Goal: Navigation & Orientation: Find specific page/section

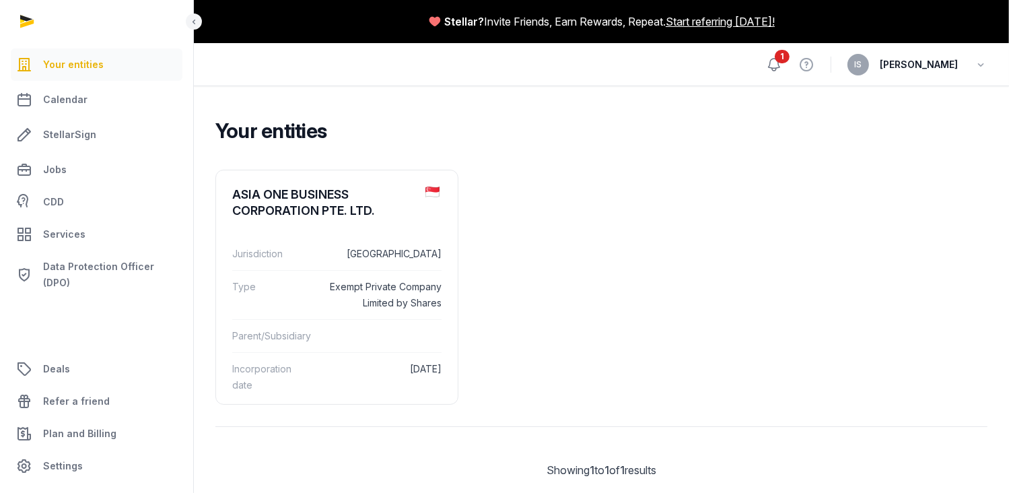
click at [782, 62] on icon at bounding box center [774, 65] width 16 height 16
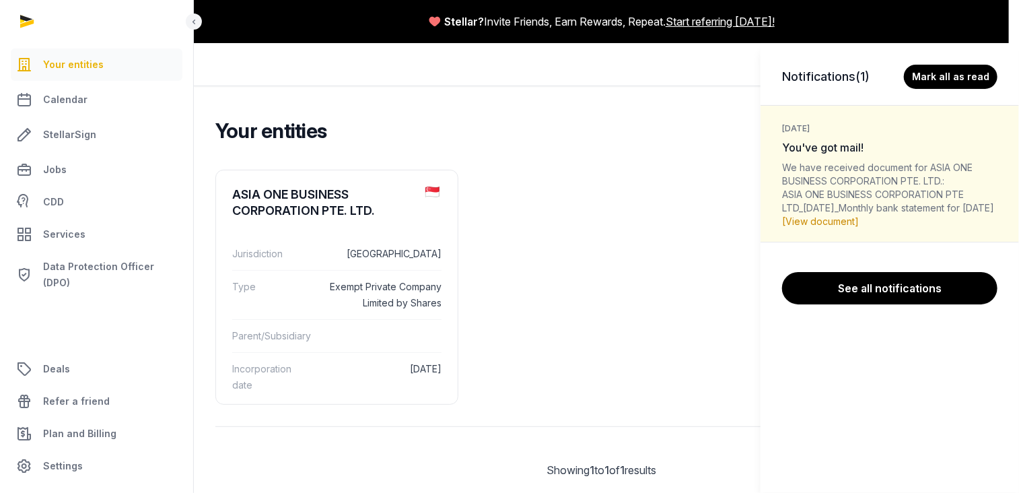
click at [842, 227] on link "[View document]" at bounding box center [820, 220] width 77 height 11
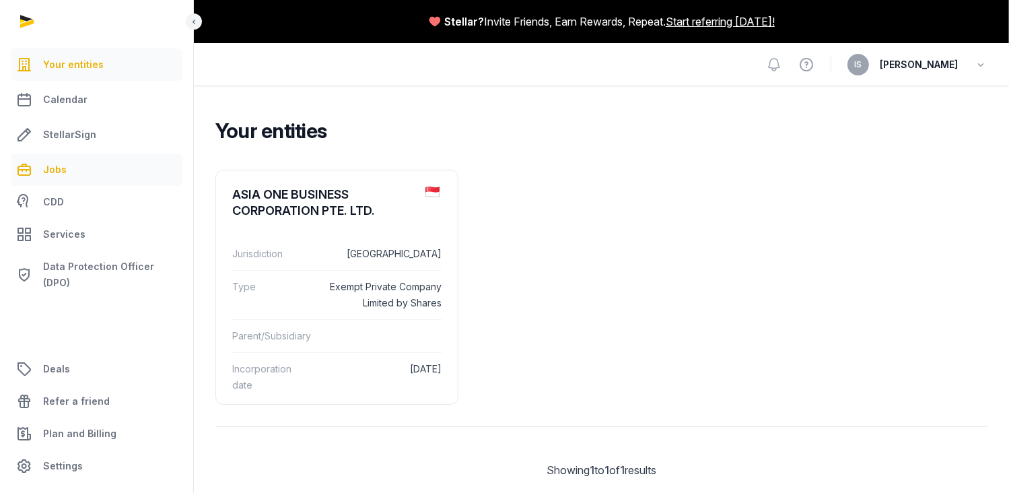
click at [59, 170] on span "Jobs" at bounding box center [55, 170] width 24 height 16
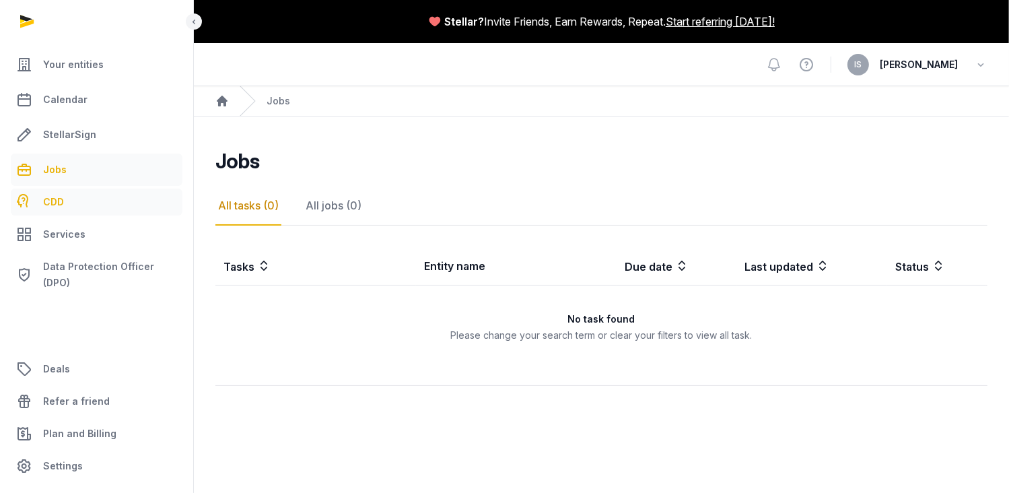
click at [57, 198] on span "CDD" at bounding box center [53, 202] width 21 height 16
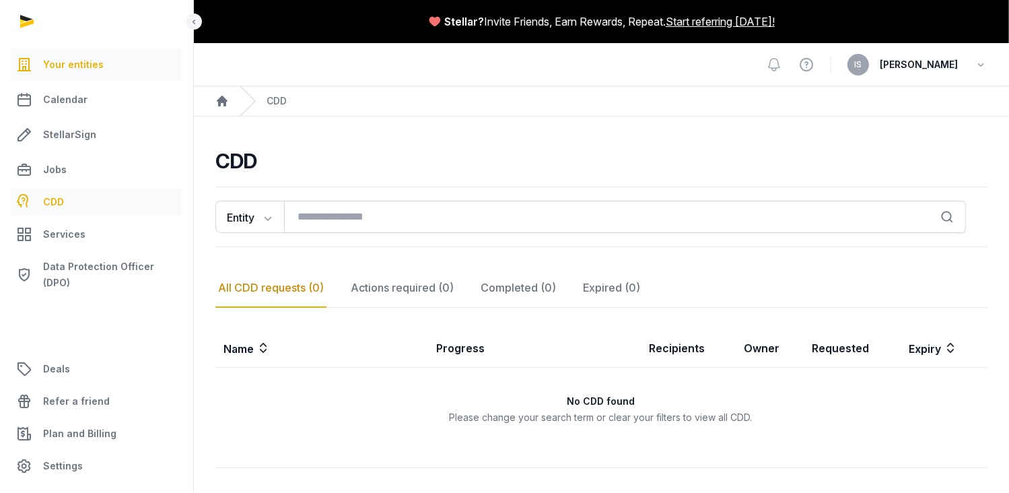
click at [74, 67] on span "Your entities" at bounding box center [73, 65] width 61 height 16
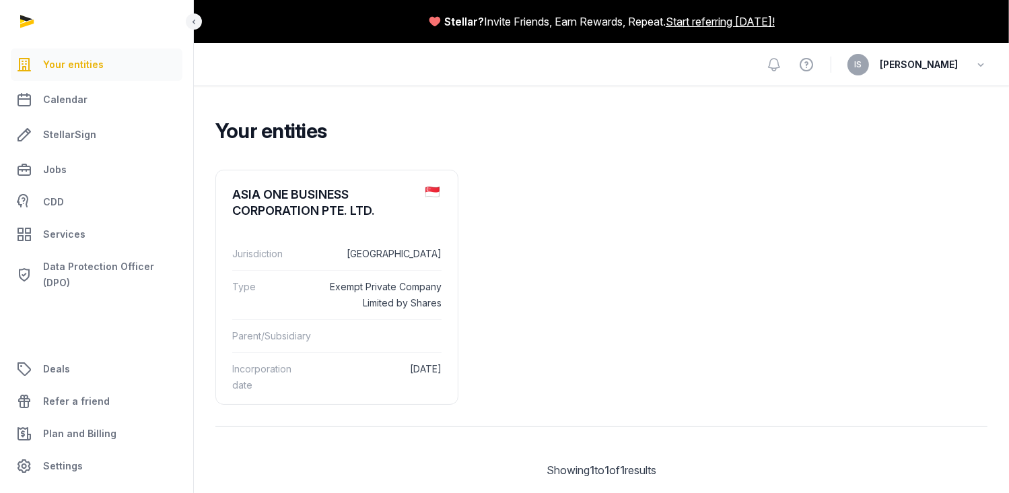
scroll to position [32, 0]
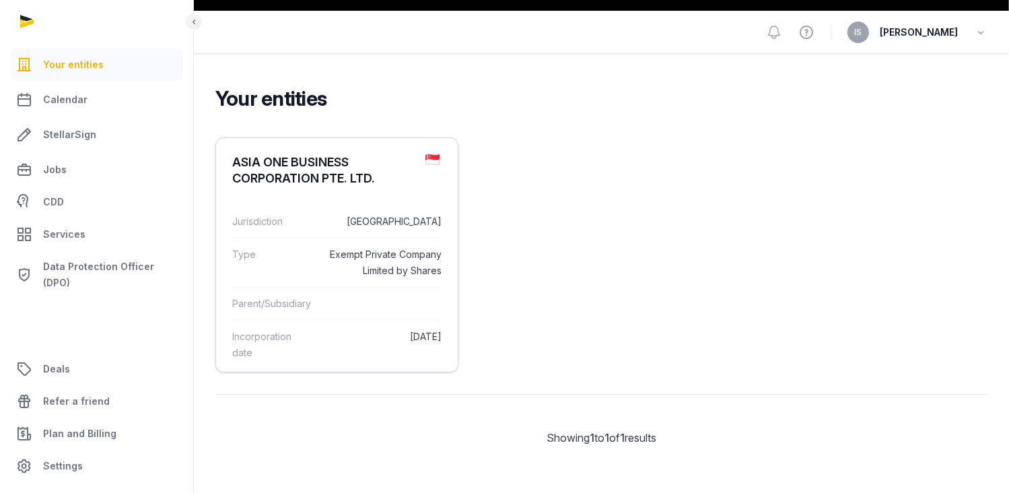
click at [347, 199] on dl "Jurisdiction Singapore Type Exempt Private Company Limited by Shares Parent/Sub…" at bounding box center [337, 287] width 242 height 185
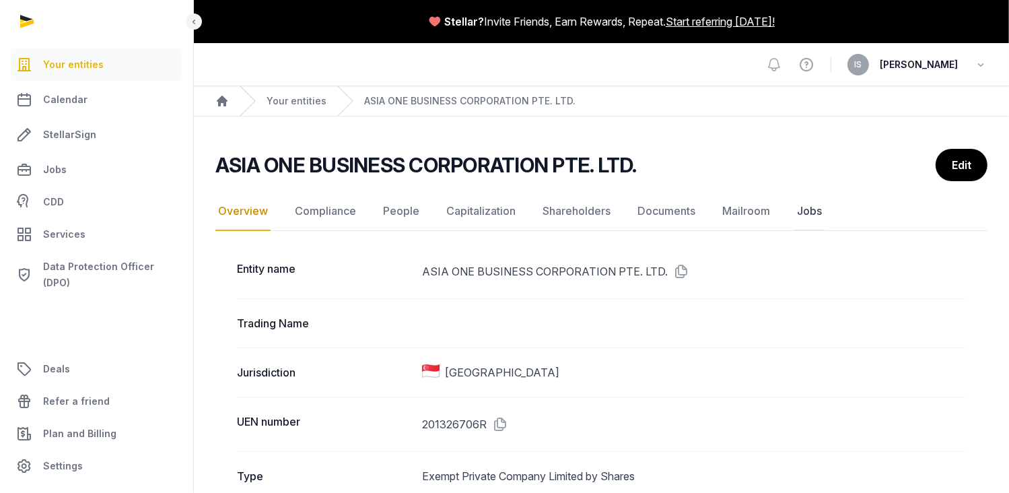
click at [807, 211] on link "Jobs" at bounding box center [809, 211] width 30 height 39
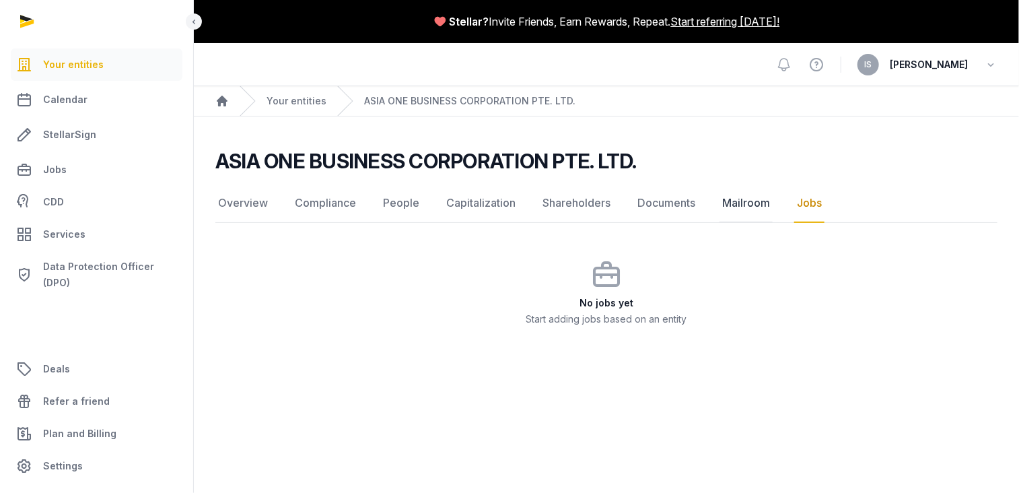
click at [746, 207] on link "Mailroom" at bounding box center [746, 203] width 53 height 39
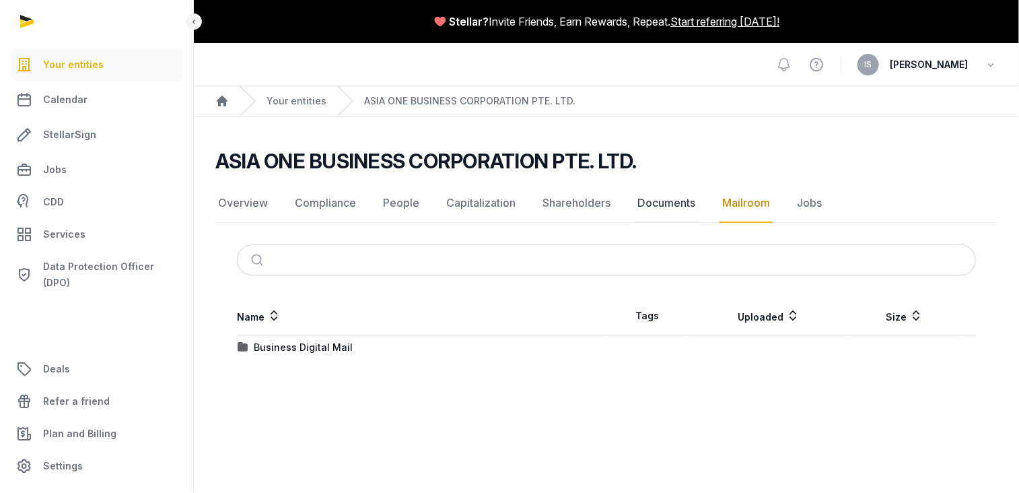
click at [674, 207] on link "Documents" at bounding box center [666, 203] width 63 height 39
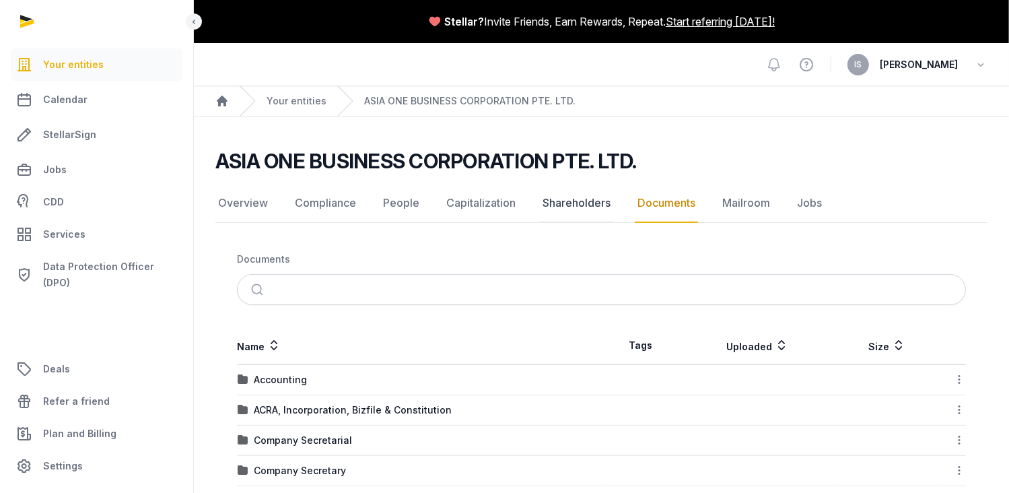
click at [559, 204] on link "Shareholders" at bounding box center [576, 203] width 73 height 39
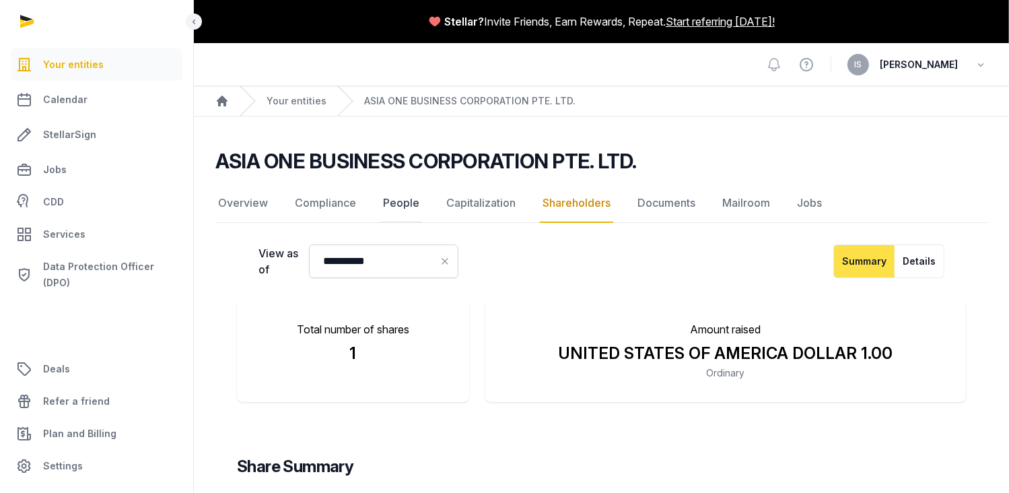
click at [406, 203] on link "People" at bounding box center [401, 203] width 42 height 39
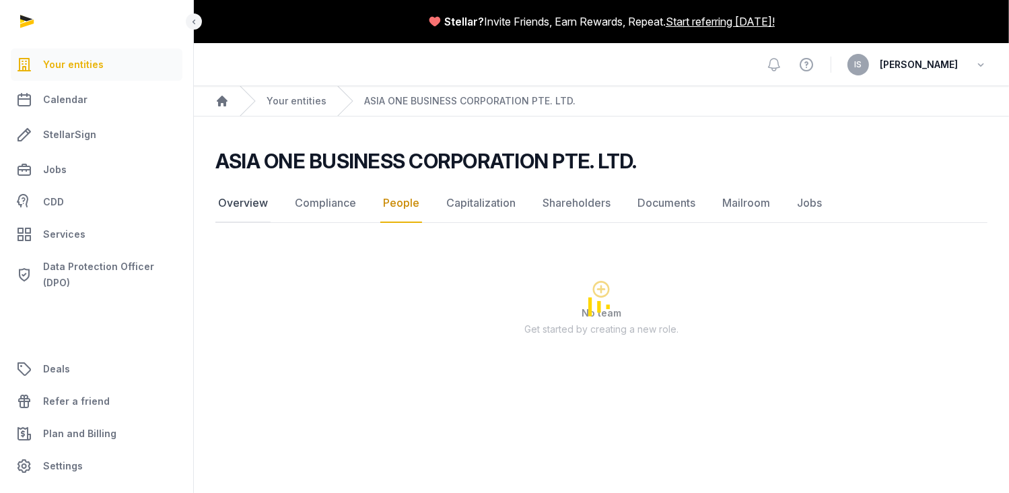
click at [258, 201] on link "Overview" at bounding box center [242, 203] width 55 height 39
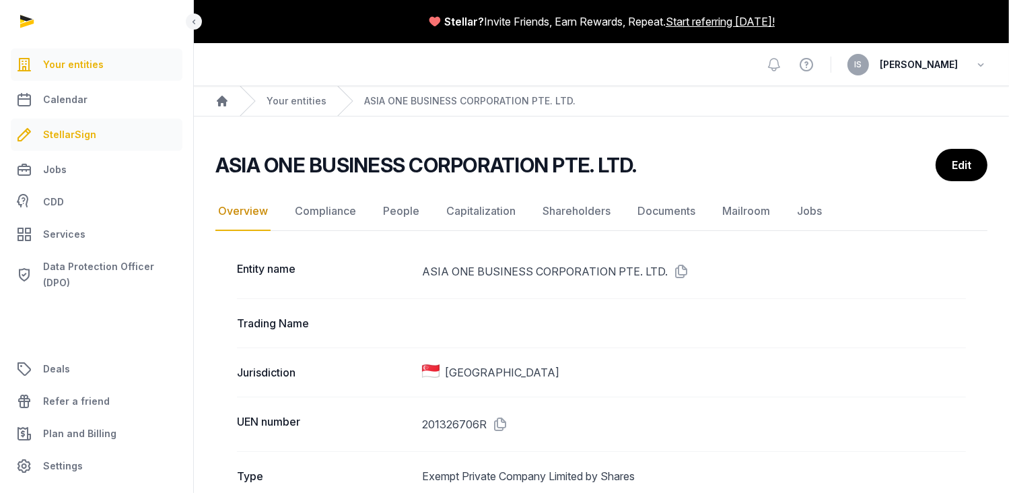
click at [73, 143] on link "StellarSign" at bounding box center [97, 134] width 172 height 32
